Goal: Find specific page/section: Find specific page/section

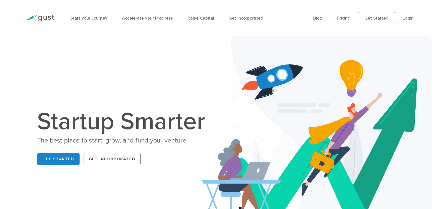
click at [411, 18] on link "Login" at bounding box center [407, 18] width 11 height 5
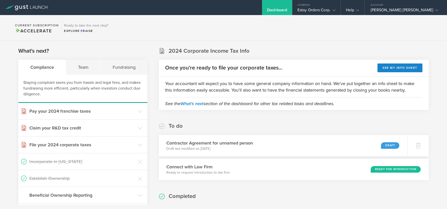
click at [422, 25] on section "Current Subscription Accelerate Ready to take the next step? Explore Raise" at bounding box center [223, 28] width 447 height 26
click at [329, 6] on div "Company" at bounding box center [316, 4] width 48 height 8
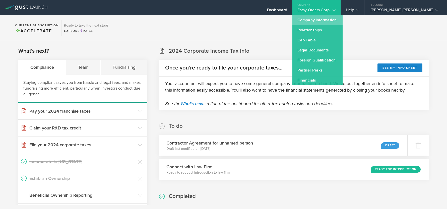
click at [330, 20] on link "Company Information" at bounding box center [317, 20] width 50 height 10
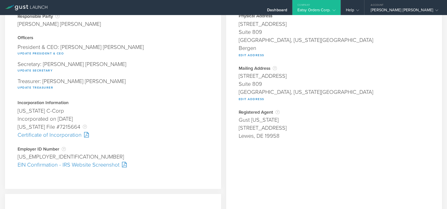
scroll to position [49, 0]
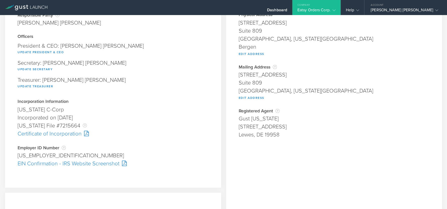
click at [31, 157] on div "[US_EMPLOYER_IDENTIFICATION_NUMBER]" at bounding box center [113, 155] width 191 height 8
